Goal: Find specific page/section: Find specific page/section

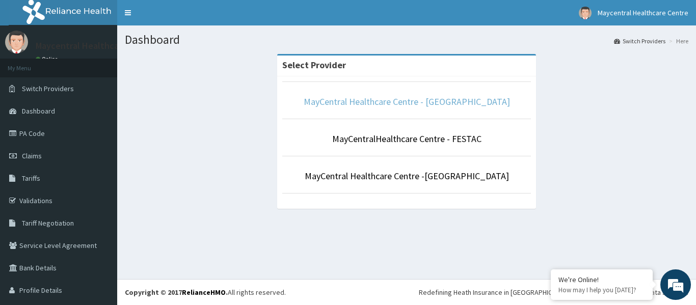
click at [455, 105] on link "MayCentral Healthcare Centre - [GEOGRAPHIC_DATA]" at bounding box center [407, 102] width 206 height 12
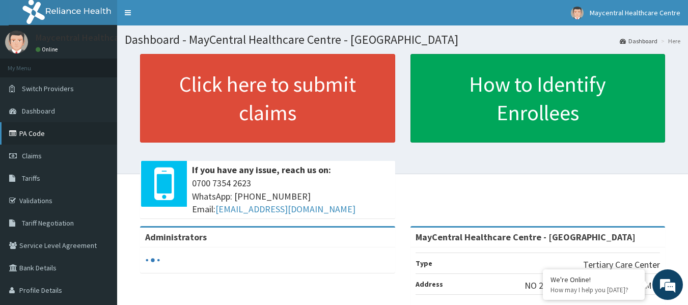
click at [45, 136] on link "PA Code" at bounding box center [58, 133] width 117 height 22
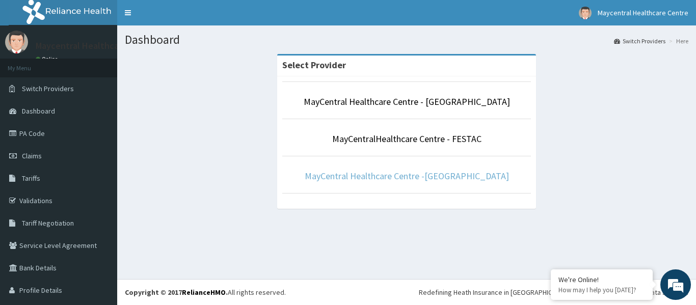
click at [370, 175] on link "MayCentral Healthcare Centre -[GEOGRAPHIC_DATA]" at bounding box center [407, 176] width 204 height 12
